Goal: Transaction & Acquisition: Download file/media

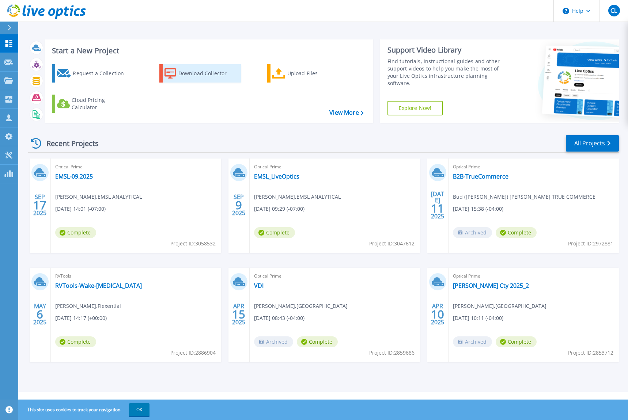
click at [188, 77] on div "Download Collector" at bounding box center [207, 73] width 59 height 15
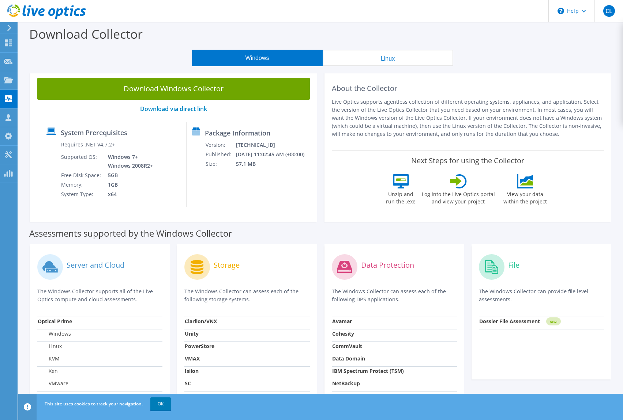
click at [591, 63] on div "Windows Linux" at bounding box center [322, 58] width 593 height 16
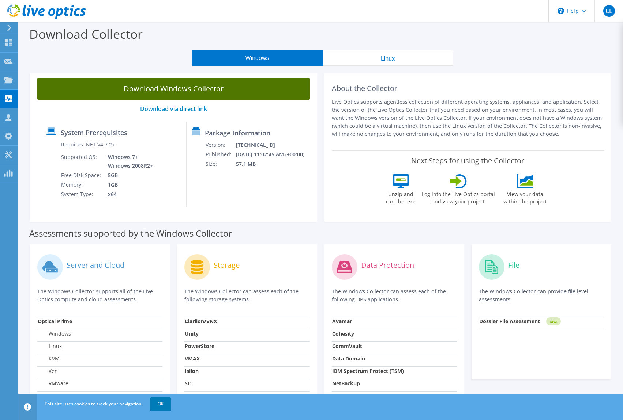
click at [207, 91] on link "Download Windows Collector" at bounding box center [173, 89] width 272 height 22
